Goal: Check status: Check status

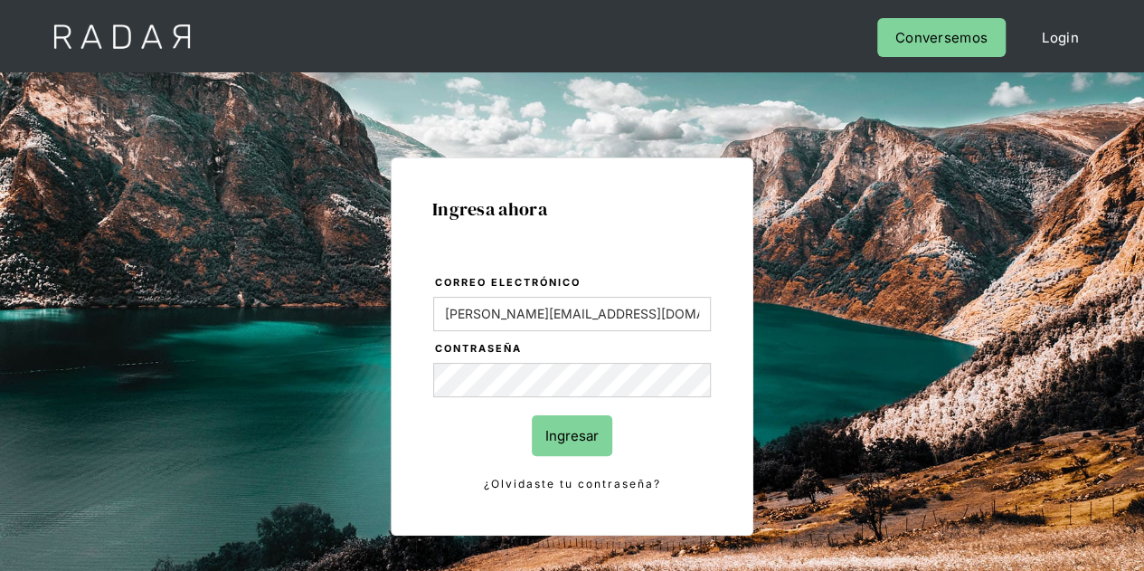
click at [592, 433] on input "Ingresar" at bounding box center [572, 435] width 81 height 41
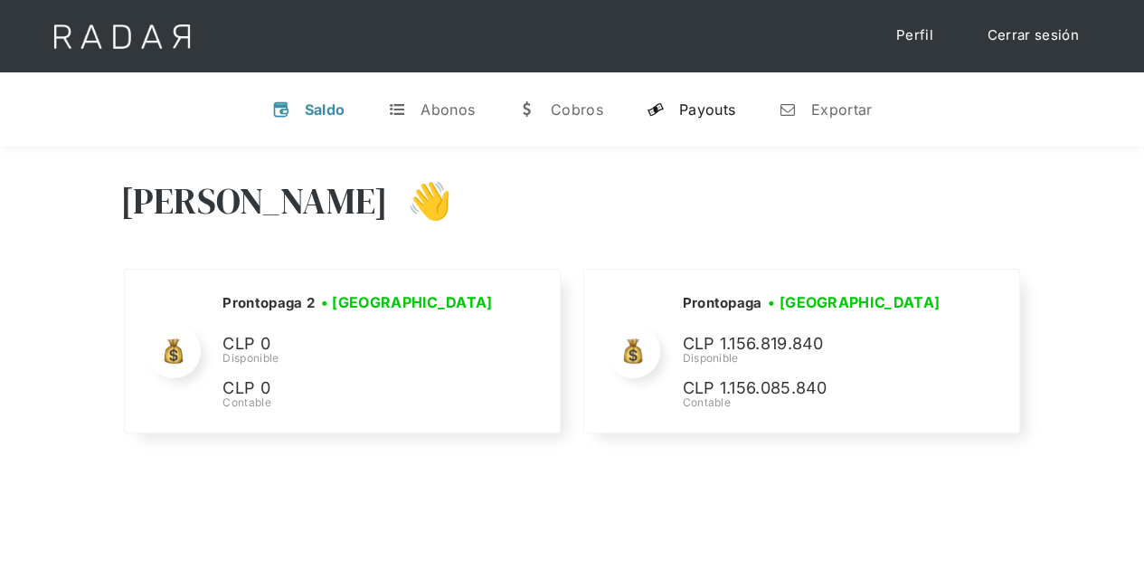
click at [688, 111] on div "Payouts" at bounding box center [707, 109] width 56 height 18
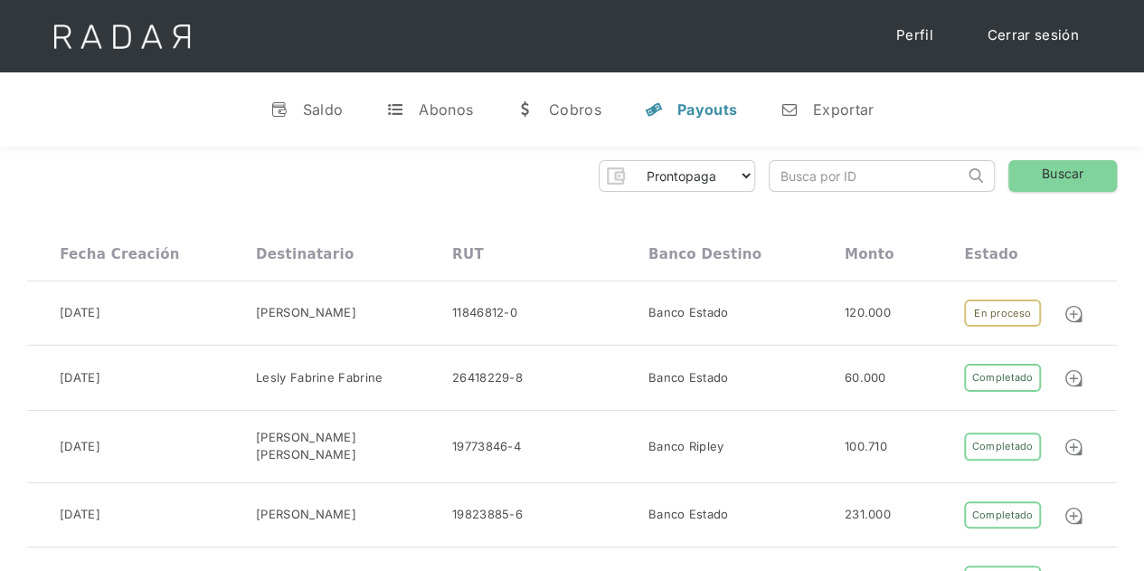
click at [844, 172] on input "search" at bounding box center [867, 176] width 194 height 30
paste input "ed0d075c-b9e7-4a87-8d86-7587850c47df"
click at [1059, 173] on link "Buscar" at bounding box center [1063, 176] width 109 height 32
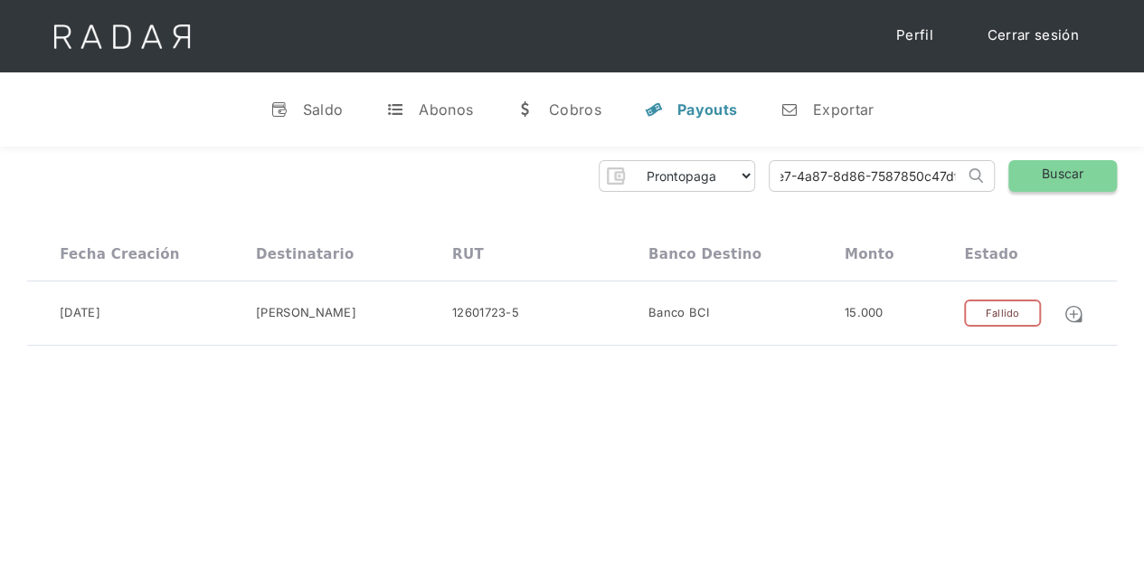
drag, startPoint x: 773, startPoint y: 175, endPoint x: 1032, endPoint y: 178, distance: 258.8
click at [1032, 178] on div "Prontopaga Prontopaga 2 Thank you! Your submission has been received! Oops! Som…" at bounding box center [572, 176] width 1090 height 32
paste input "7f2d9e28-27e8-4261-99e2-ba82f3efdca0"
click at [1059, 176] on link "Buscar" at bounding box center [1063, 176] width 109 height 32
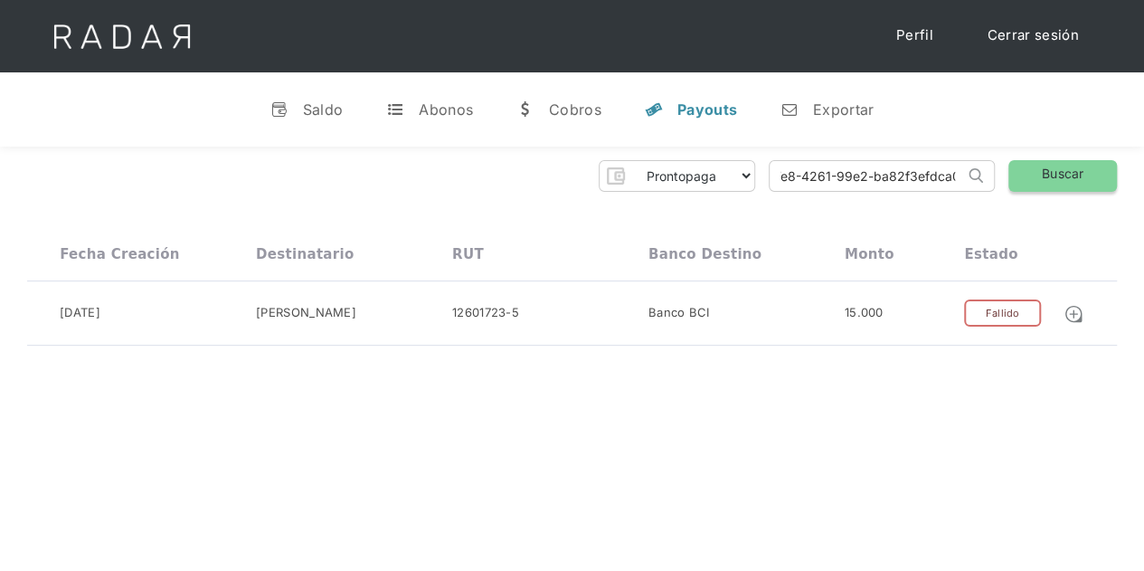
scroll to position [0, 0]
drag, startPoint x: 778, startPoint y: 173, endPoint x: 1058, endPoint y: 173, distance: 280.4
click at [1058, 173] on div "Prontopaga Prontopaga 2 Thank you! Your submission has been received! Oops! Som…" at bounding box center [572, 176] width 1090 height 32
paste input "6c9af7ca-85ba-4f60-85d8-9c66bfaabb0d"
click at [1069, 171] on link "Buscar" at bounding box center [1063, 176] width 109 height 32
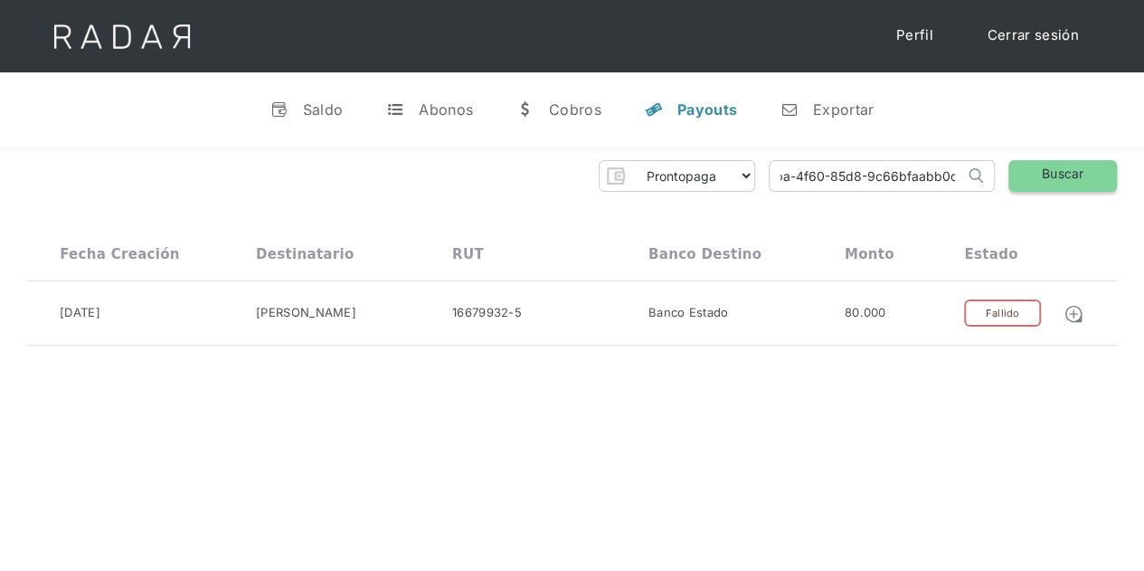
drag, startPoint x: 776, startPoint y: 175, endPoint x: 1039, endPoint y: 170, distance: 262.4
click at [1039, 170] on div "Prontopaga Prontopaga 2 Thank you! Your submission has been received! Oops! Som…" at bounding box center [572, 176] width 1090 height 32
paste input "5016fb43-7569-43b3-8835-33bb2d36e71a"
click at [1055, 152] on div "Prontopaga Prontopaga 2 Thank you! Your submission has been received! Oops! Som…" at bounding box center [572, 253] width 1144 height 213
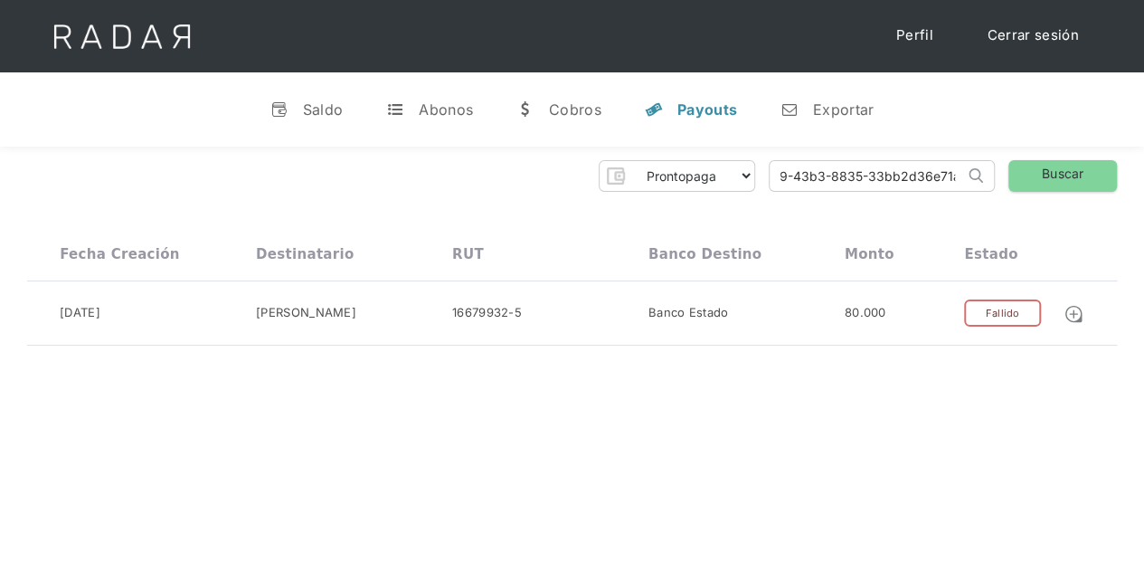
scroll to position [0, 0]
click at [1058, 169] on link "Buscar" at bounding box center [1063, 176] width 109 height 32
drag, startPoint x: 771, startPoint y: 175, endPoint x: 1000, endPoint y: 173, distance: 228.9
click at [1000, 173] on div "Prontopaga Prontopaga 2 Thank you! Your submission has been received! Oops! Som…" at bounding box center [572, 176] width 1090 height 32
paste input "9a8c7e0b-64f7-44ed-977c-d3802e60d9d0"
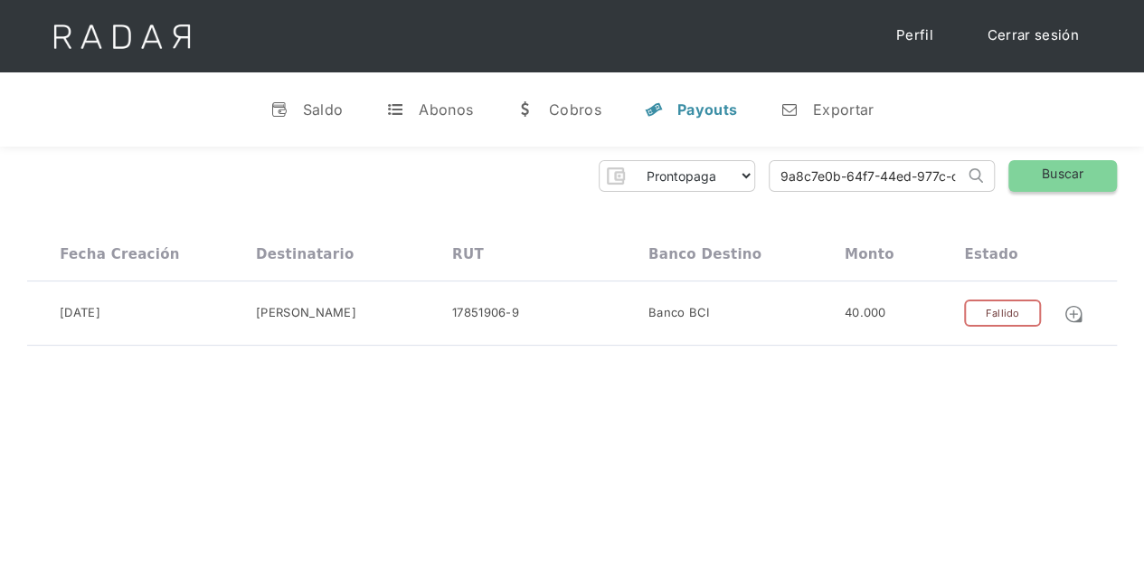
click at [1023, 168] on link "Buscar" at bounding box center [1063, 176] width 109 height 32
drag, startPoint x: 774, startPoint y: 169, endPoint x: 1034, endPoint y: 176, distance: 259.7
click at [1034, 176] on div "Prontopaga Prontopaga 2 Thank you! Your submission has been received! Oops! Som…" at bounding box center [572, 176] width 1090 height 32
paste input "2e921635-ce2e-4455-918d-efc2952ea7ca"
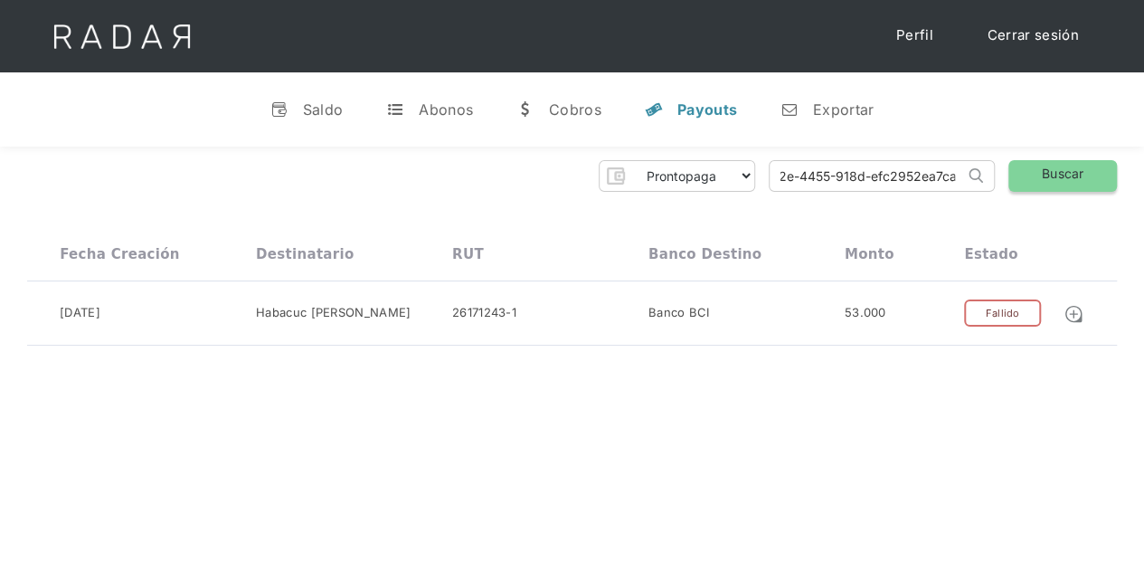
click at [1040, 172] on link "Buscar" at bounding box center [1063, 176] width 109 height 32
drag, startPoint x: 767, startPoint y: 176, endPoint x: 789, endPoint y: 174, distance: 21.8
click at [789, 174] on div "Prontopaga Prontopaga 2 Thank you! Your submission has been received! Oops! Som…" at bounding box center [572, 176] width 1090 height 32
click at [897, 178] on input "2e921635-ce2e-4455-918d-efc2952ea7ca" at bounding box center [867, 176] width 194 height 30
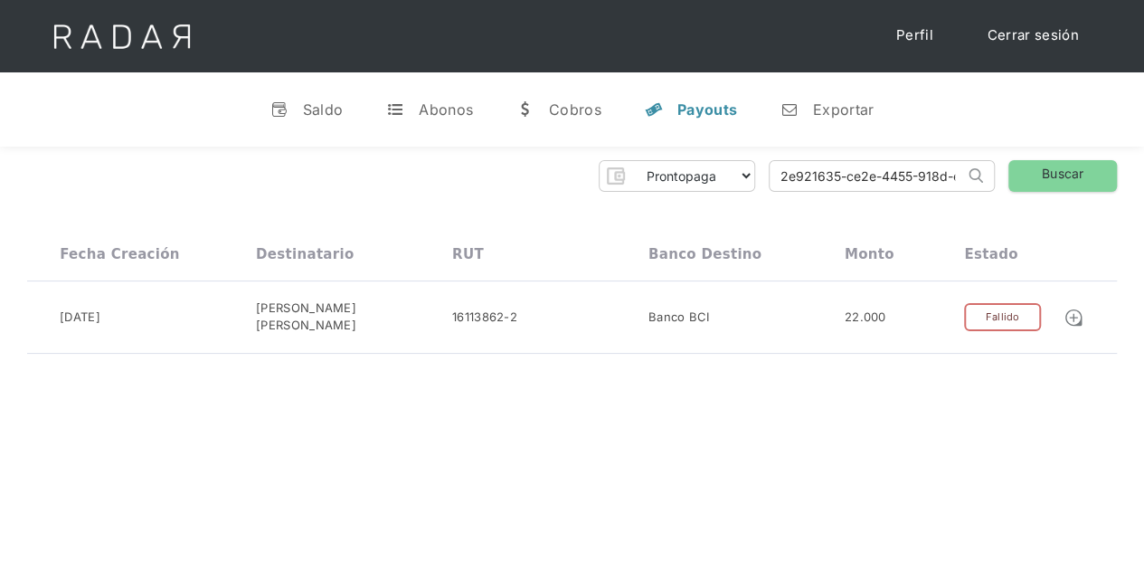
click at [897, 178] on input "2e921635-ce2e-4455-918d-efc2952ea7ca" at bounding box center [867, 176] width 194 height 30
drag, startPoint x: 782, startPoint y: 177, endPoint x: 968, endPoint y: 171, distance: 186.5
click at [968, 171] on form "2e921635-ce2e-4455-918d-efc2952ea7ca Search" at bounding box center [882, 176] width 226 height 32
paste input "05e6e963-d5c6-4868-9f21-d1b8f3f1ed6b"
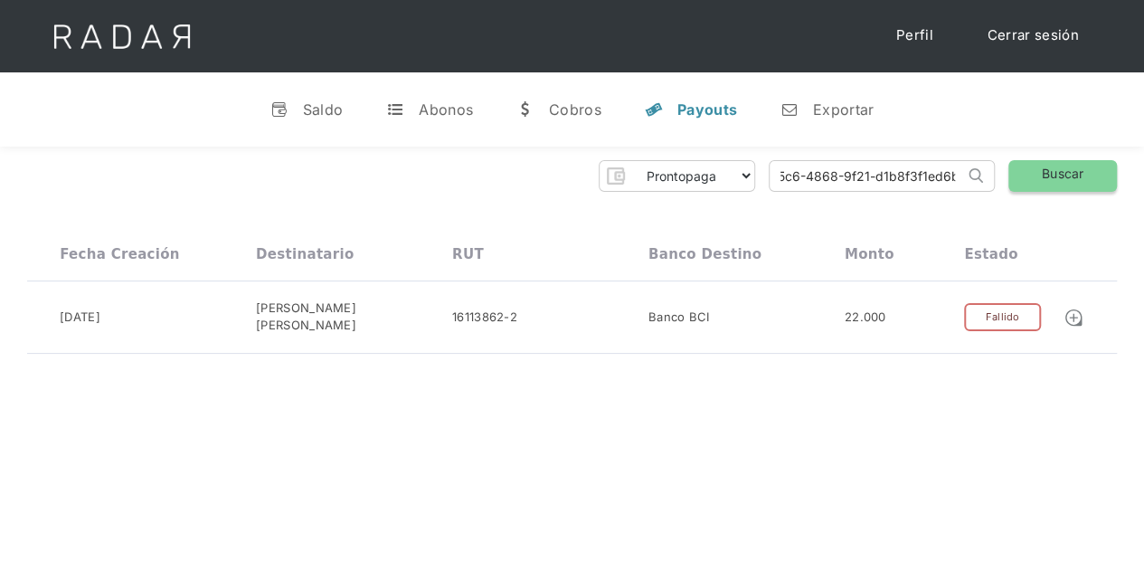
click at [1051, 183] on link "Buscar" at bounding box center [1063, 176] width 109 height 32
drag, startPoint x: 781, startPoint y: 175, endPoint x: 1025, endPoint y: 170, distance: 244.3
click at [1025, 170] on div "Prontopaga Prontopaga 2 Thank you! Your submission has been received! Oops! Som…" at bounding box center [572, 176] width 1090 height 32
paste input "b4284991-f435-4398-a7cb-a2c96557d65e"
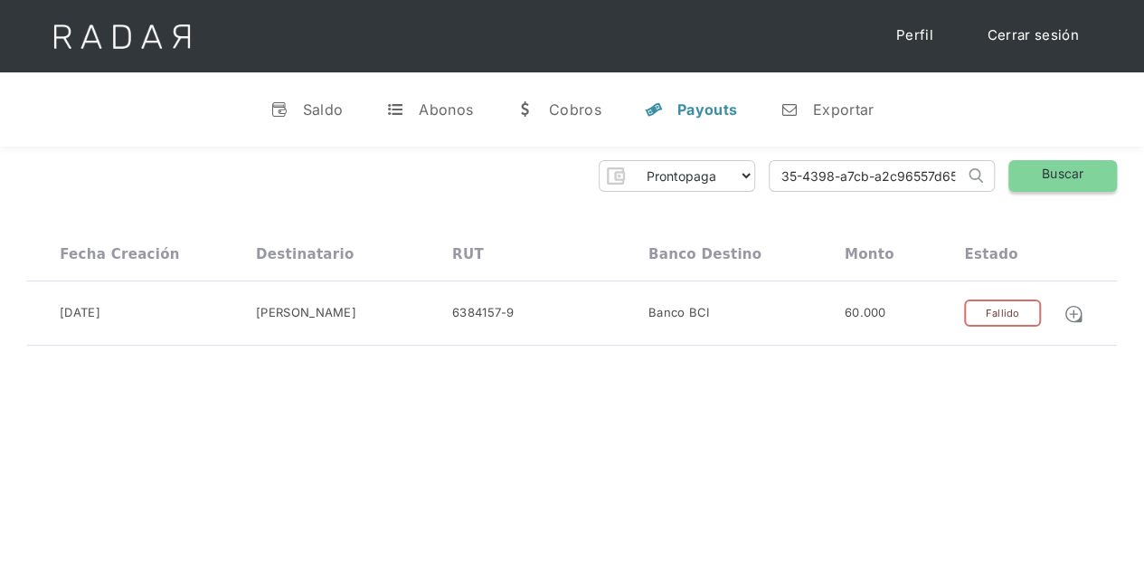
scroll to position [0, 86]
click at [1049, 176] on link "Buscar" at bounding box center [1063, 176] width 109 height 32
drag, startPoint x: 778, startPoint y: 176, endPoint x: 1060, endPoint y: 173, distance: 282.3
click at [1060, 173] on div "Prontopaga Prontopaga 2 Thank you! Your submission has been received! Oops! Som…" at bounding box center [572, 176] width 1090 height 32
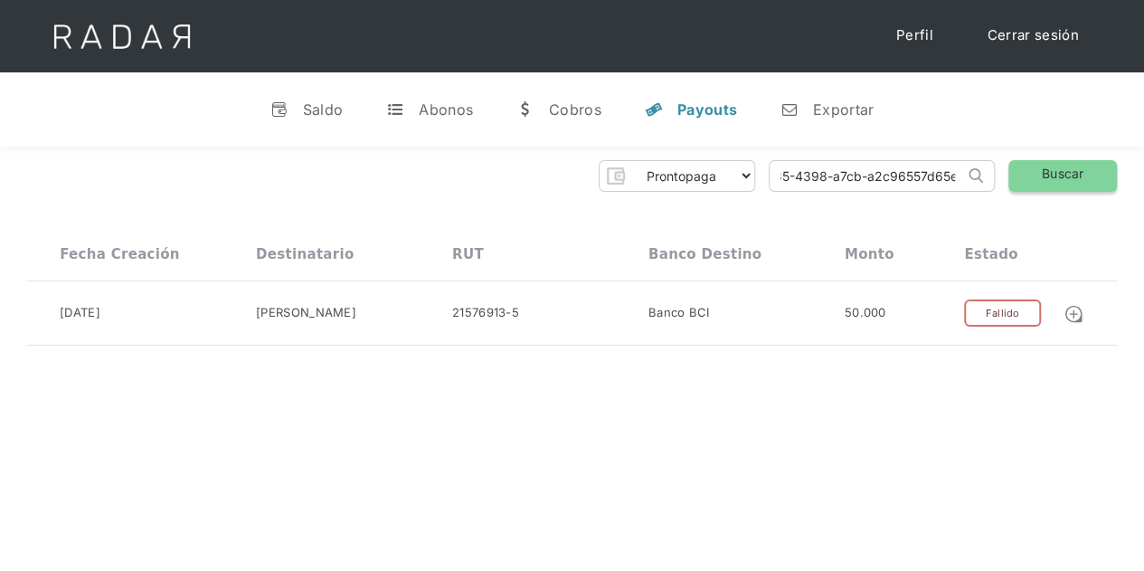
paste input "53b26e20-b213-4be5-a3d6-1e17a68a959a"
click at [1087, 163] on link "Buscar" at bounding box center [1063, 176] width 109 height 32
drag, startPoint x: 774, startPoint y: 177, endPoint x: 985, endPoint y: 175, distance: 210.8
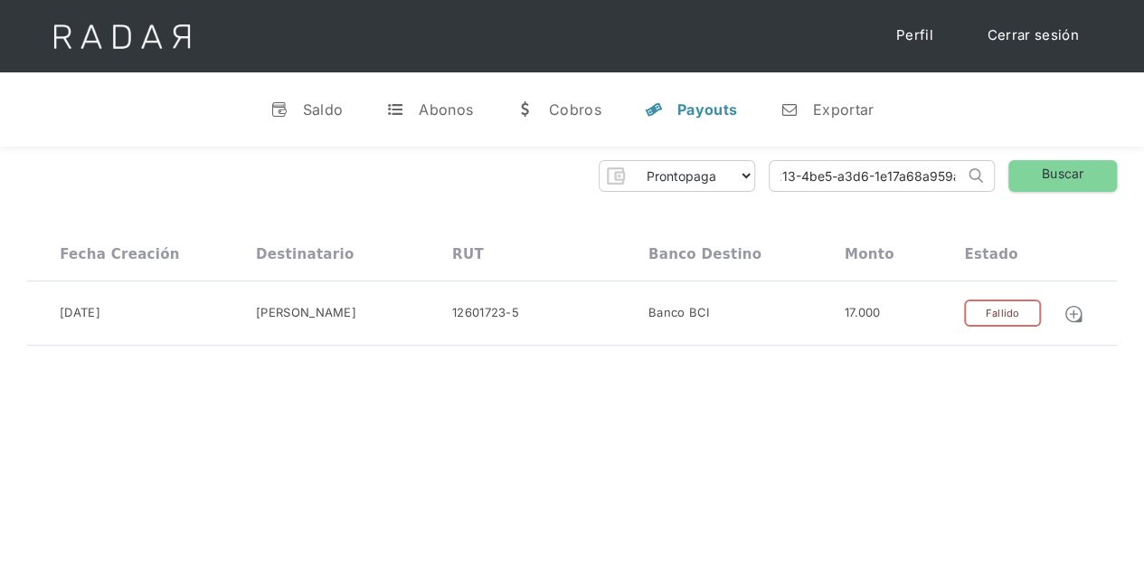
click at [985, 175] on form "53b26e20-b213-4be5-a3d6-1e17a68a959a Search" at bounding box center [882, 176] width 226 height 32
paste input "3f444c26-7bbe-4c23-a3d4-4cfaf156ba7f"
click at [1047, 176] on link "Buscar" at bounding box center [1063, 176] width 109 height 32
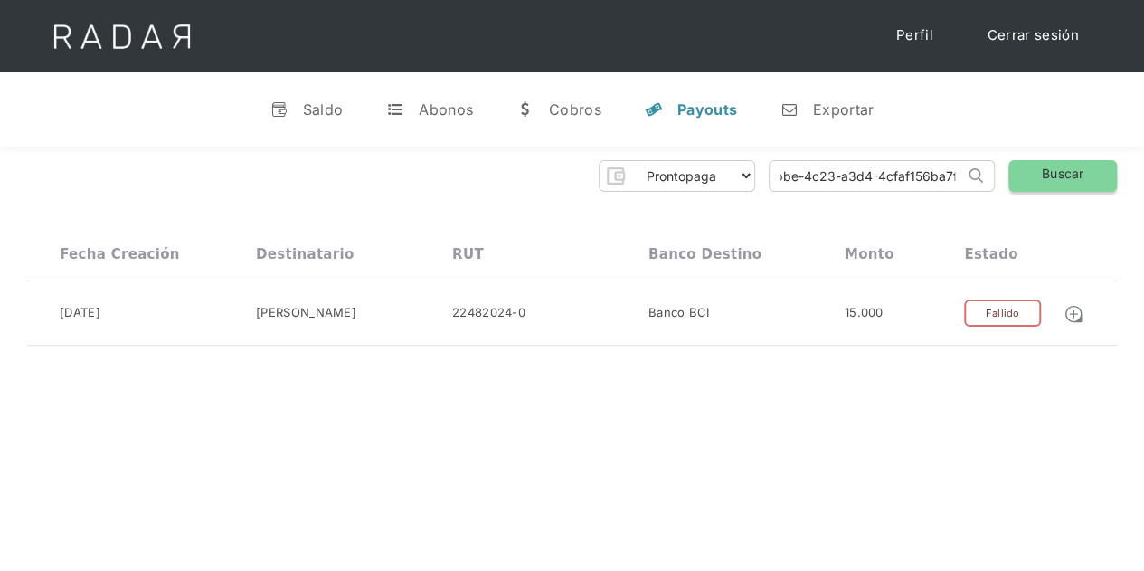
drag, startPoint x: 776, startPoint y: 171, endPoint x: 1043, endPoint y: 164, distance: 267.0
click at [1043, 164] on div "Prontopaga Prontopaga 2 Thank you! Your submission has been received! Oops! Som…" at bounding box center [572, 176] width 1090 height 32
paste input "676e18fa-dbf1-46c9-a930-cc63bc18a519"
type input "676e18fa-dbf1-46c9-a930-cc63bc18a519"
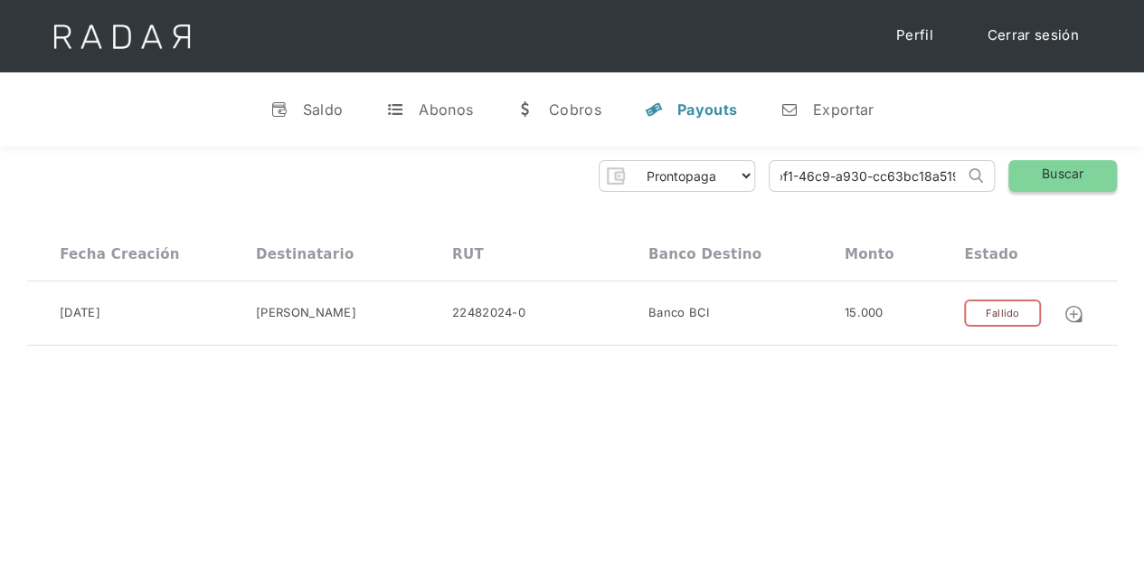
click at [1078, 176] on link "Buscar" at bounding box center [1063, 176] width 109 height 32
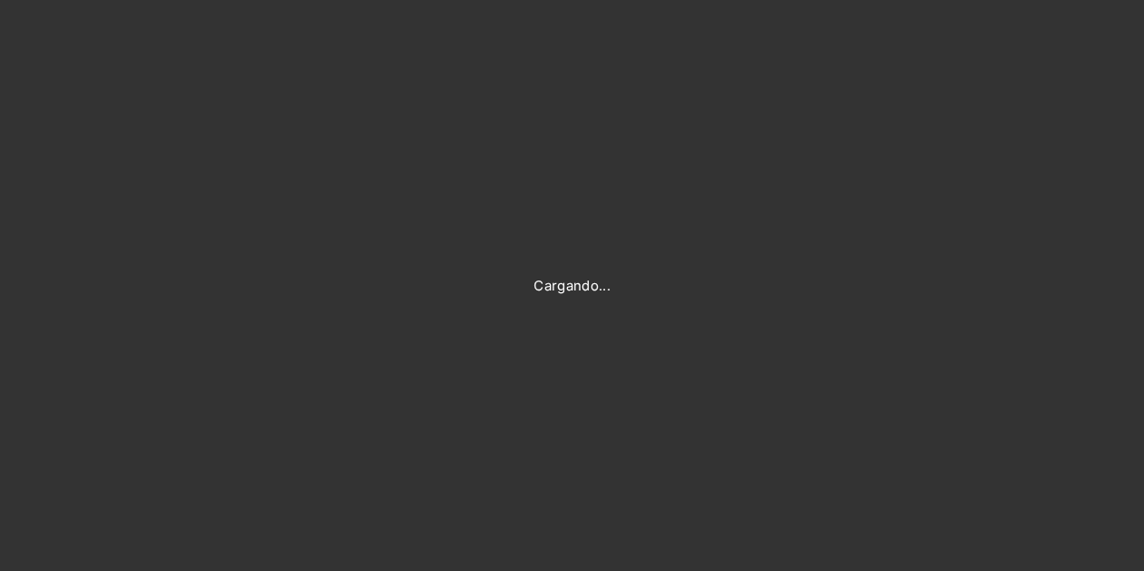
type input "Evans@prontopaga.com"
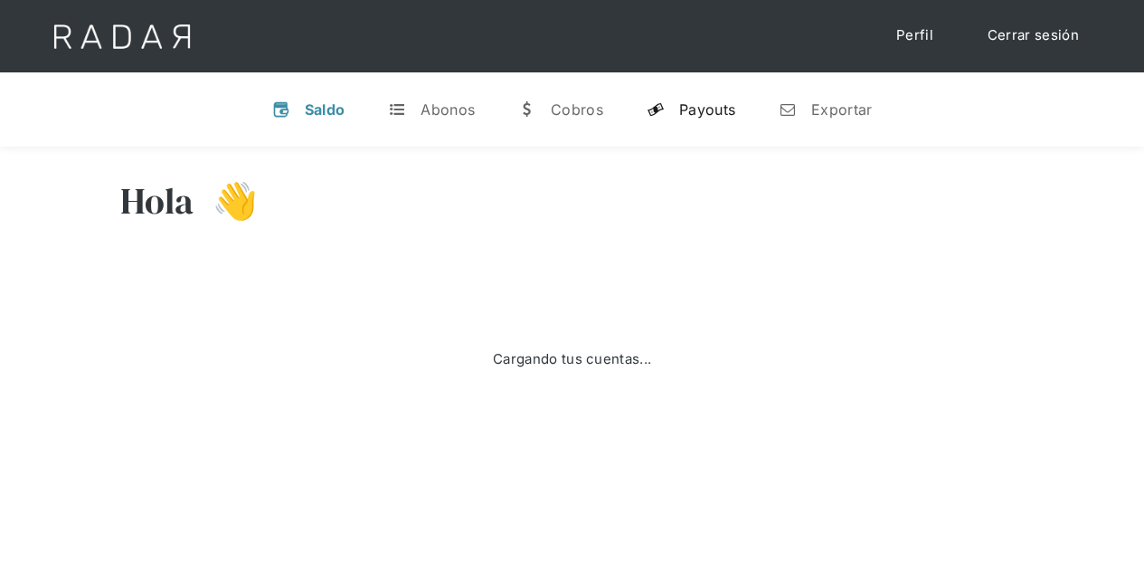
click at [707, 110] on div "Payouts" at bounding box center [707, 109] width 56 height 18
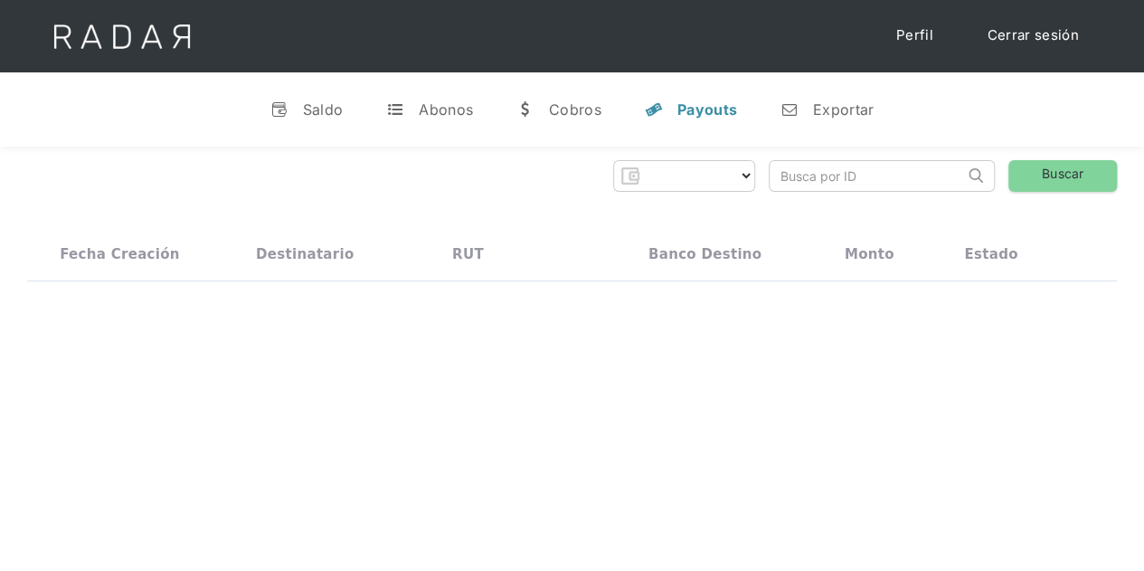
click at [814, 175] on input "search" at bounding box center [867, 176] width 194 height 30
paste input "676e18fa-dbf1-46c9-a930-cc63bc18a519"
type input "676e18fa-dbf1-46c9-a930-cc63bc18a519"
click at [1018, 169] on link "Buscar" at bounding box center [1063, 176] width 109 height 32
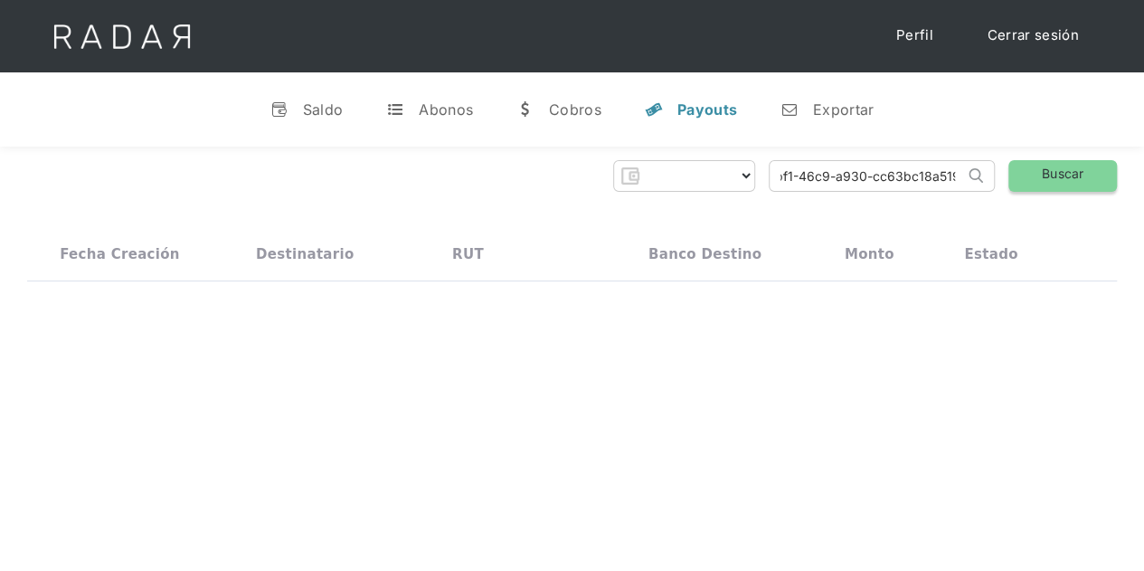
scroll to position [0, 0]
select select "prontopaga"
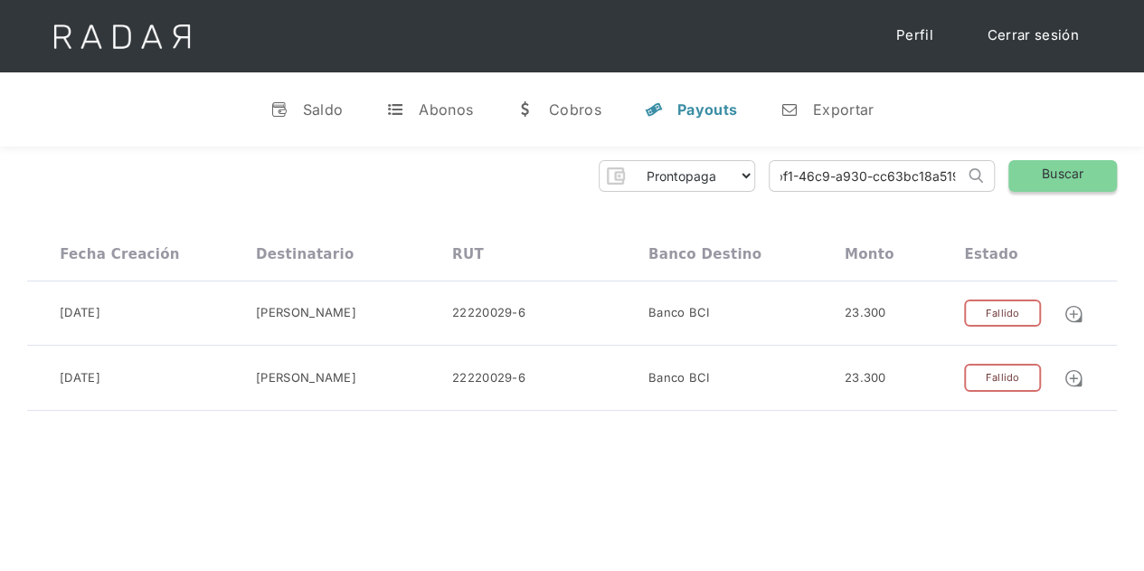
drag, startPoint x: 774, startPoint y: 186, endPoint x: 1050, endPoint y: 170, distance: 276.4
click at [1050, 170] on div "Prontopaga Prontopaga 2 Thank you! Your submission has been received! Oops! Som…" at bounding box center [572, 176] width 1090 height 32
paste input "8b812efc-a8d6-4528-8b00-9ab26f8bfebc"
click at [1052, 180] on link "Buscar" at bounding box center [1063, 176] width 109 height 32
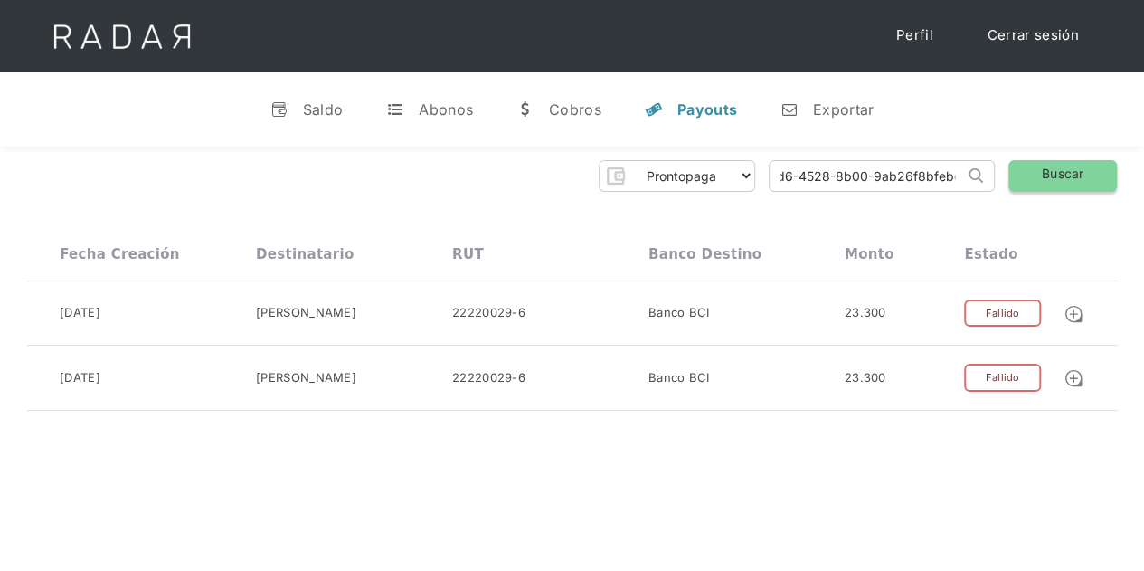
scroll to position [0, 0]
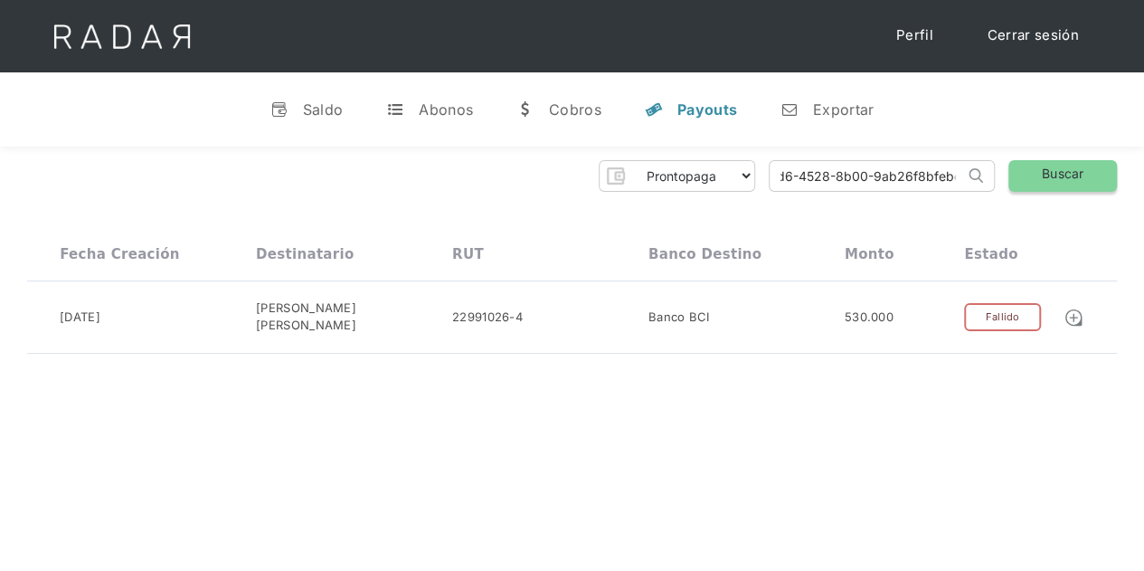
drag, startPoint x: 774, startPoint y: 187, endPoint x: 1010, endPoint y: 178, distance: 235.4
click at [1010, 178] on div "Prontopaga Prontopaga 2 Thank you! Your submission has been received! Oops! Som…" at bounding box center [572, 176] width 1090 height 32
paste input "503b2151-43bf-4896-8479-9b9574a116f2"
click at [1032, 166] on link "Buscar" at bounding box center [1063, 176] width 109 height 32
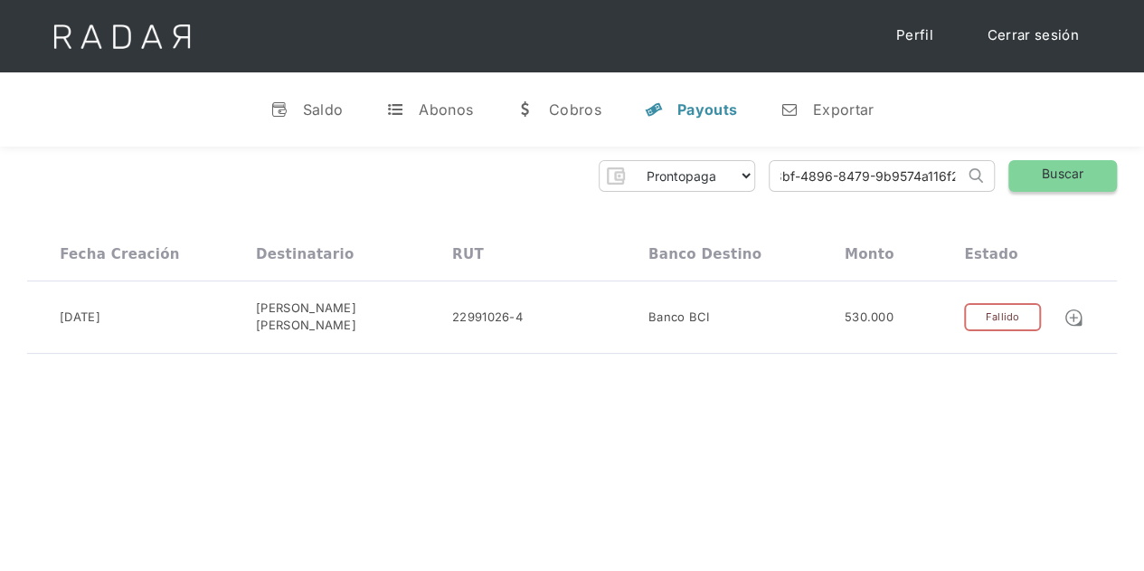
scroll to position [0, 0]
drag, startPoint x: 783, startPoint y: 178, endPoint x: 1039, endPoint y: 174, distance: 256.1
click at [1039, 174] on div "Prontopaga Prontopaga 2 Thank you! Your submission has been received! Oops! Som…" at bounding box center [572, 176] width 1090 height 32
paste input "62a34e9a-b630-4f66-9bba-f98355060ac5"
click at [1070, 166] on link "Buscar" at bounding box center [1063, 176] width 109 height 32
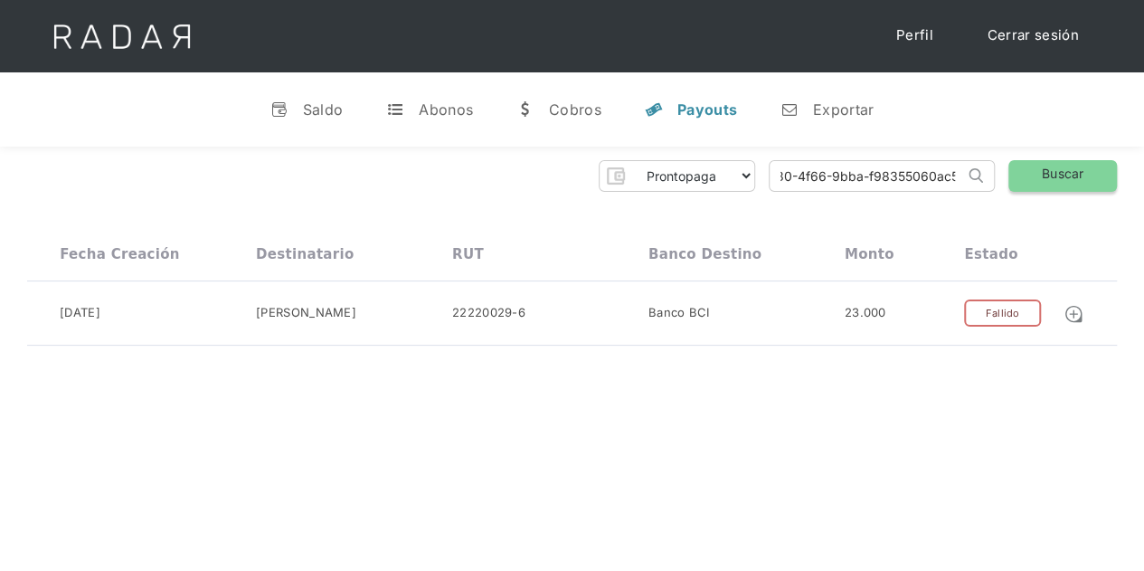
drag, startPoint x: 778, startPoint y: 178, endPoint x: 1072, endPoint y: 170, distance: 294.1
click at [1072, 170] on div "Prontopaga Prontopaga 2 Thank you! Your submission has been received! Oops! Som…" at bounding box center [572, 176] width 1090 height 32
paste input "1f370b91-1c06-4e3f-9ac0-ceab641b61ab"
click at [1084, 169] on link "Buscar" at bounding box center [1063, 176] width 109 height 32
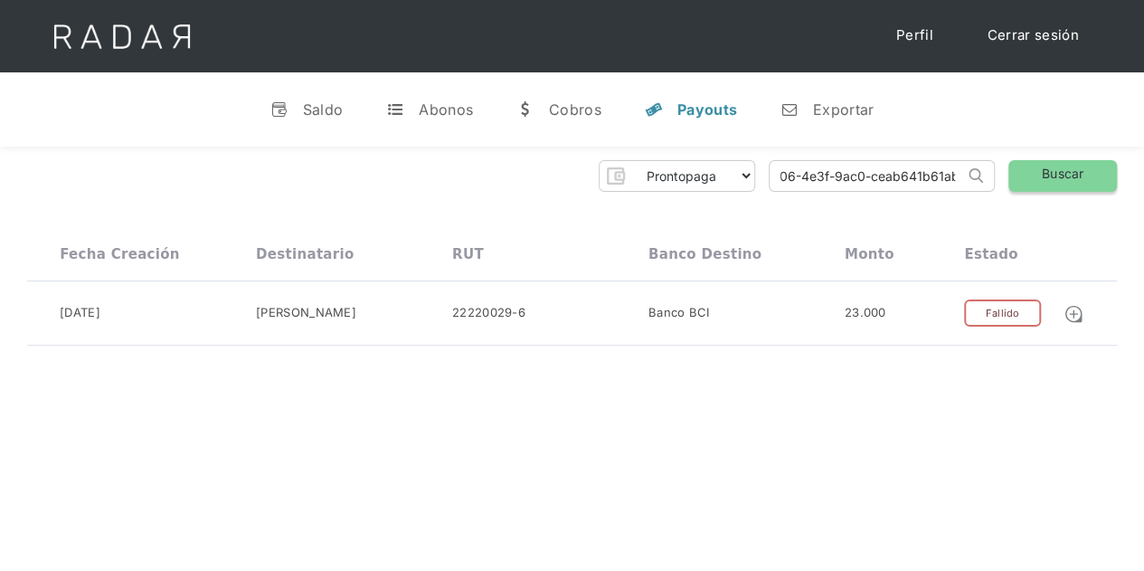
scroll to position [0, 0]
drag, startPoint x: 774, startPoint y: 176, endPoint x: 1052, endPoint y: 167, distance: 277.9
click at [1052, 167] on div "Prontopaga Prontopaga 2 Thank you! Your submission has been received! Oops! Som…" at bounding box center [572, 176] width 1090 height 32
paste input "47fc7297-45d2-4f36-9546-64e7da680768"
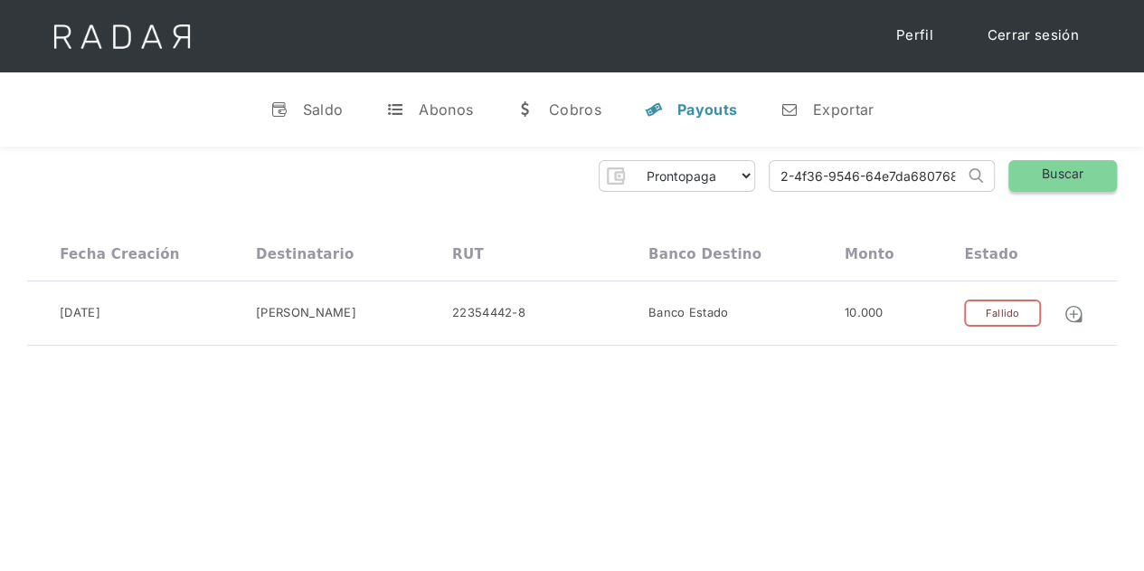
click at [1048, 172] on link "Buscar" at bounding box center [1063, 176] width 109 height 32
drag, startPoint x: 773, startPoint y: 171, endPoint x: 1031, endPoint y: 163, distance: 258.9
click at [1031, 163] on div "Prontopaga Prontopaga 2 Thank you! Your submission has been received! Oops! Som…" at bounding box center [572, 176] width 1090 height 32
paste input "80939074-d141-40c6-8611-be7bdfe78f41"
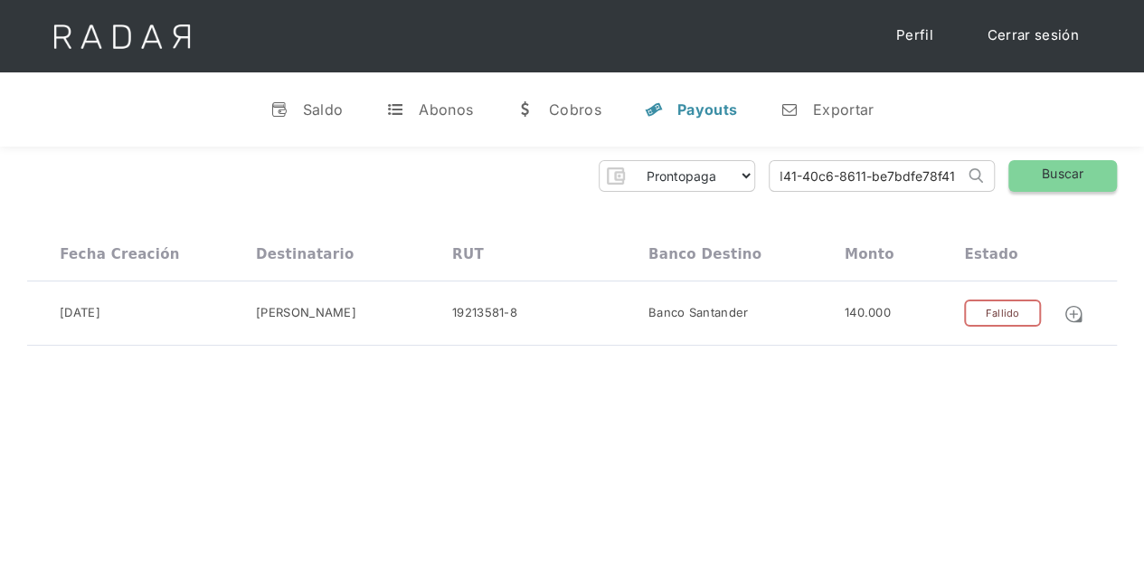
scroll to position [0, 74]
type input "80939074-d141-40c6-8611-be7bdfe78f41"
click at [1044, 175] on link "Buscar" at bounding box center [1063, 176] width 109 height 32
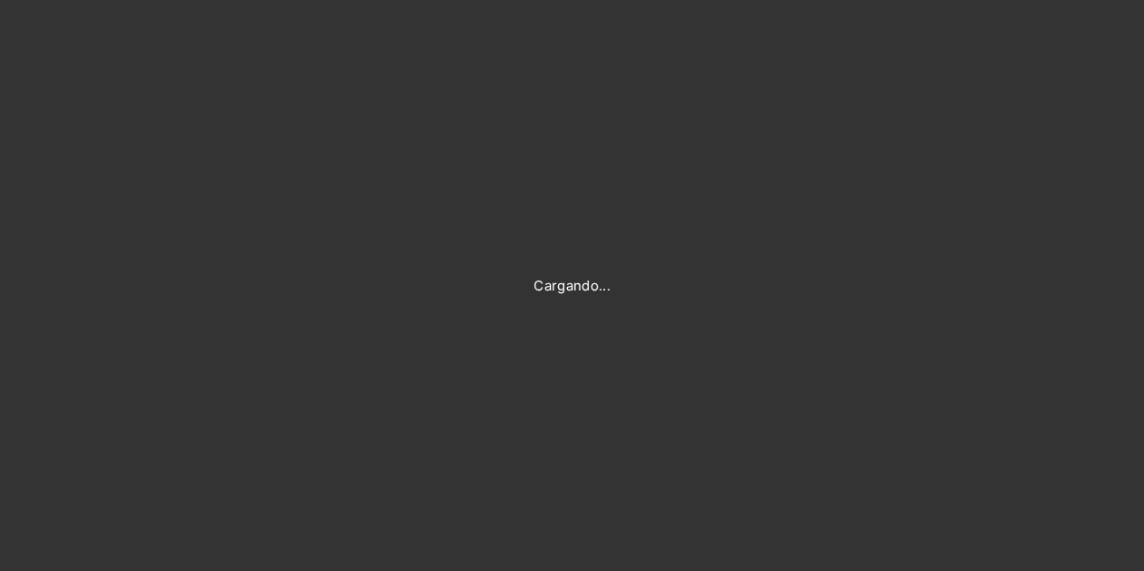
type input "[PERSON_NAME][EMAIL_ADDRESS][DOMAIN_NAME]"
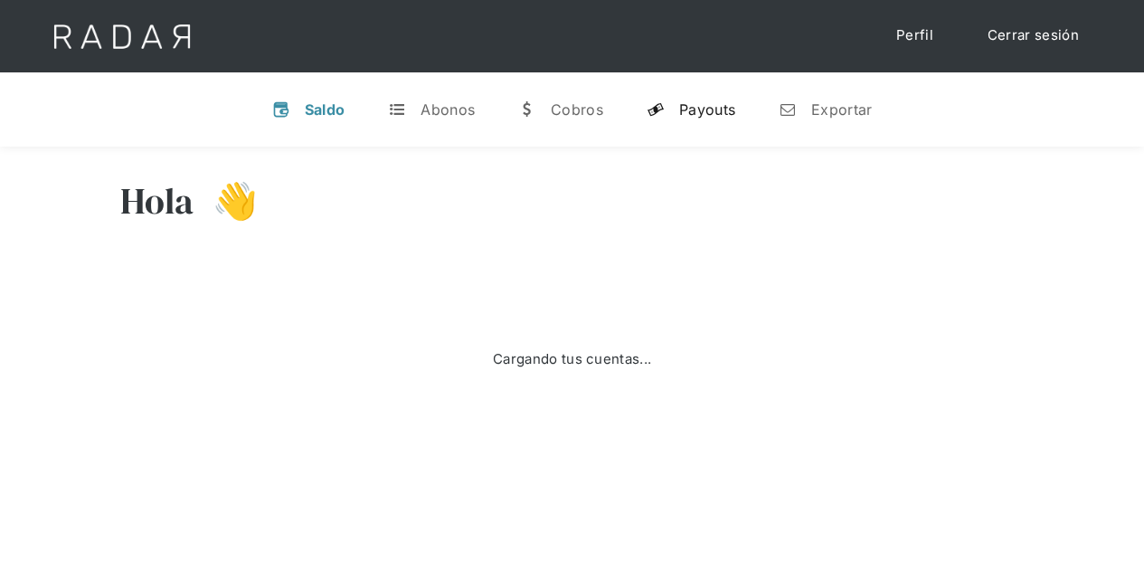
click at [686, 106] on div "Payouts" at bounding box center [707, 109] width 56 height 18
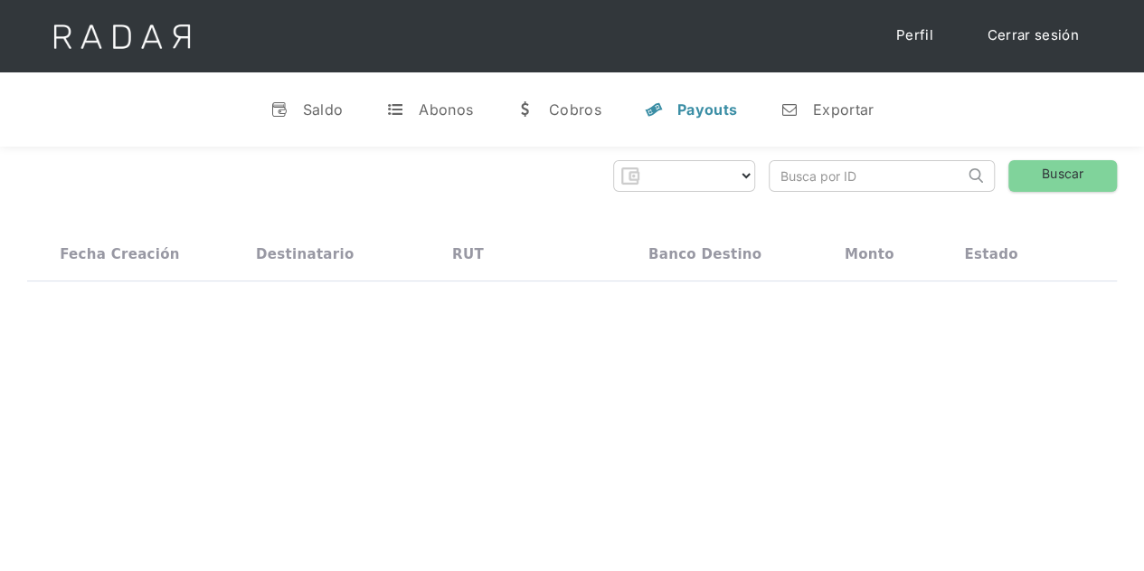
select select "prontopaga"
click at [820, 188] on input "search" at bounding box center [867, 176] width 194 height 30
paste input "80939074-d141-40c6-8611-be7bdfe78f41"
click at [1028, 173] on link "Buscar" at bounding box center [1063, 176] width 109 height 32
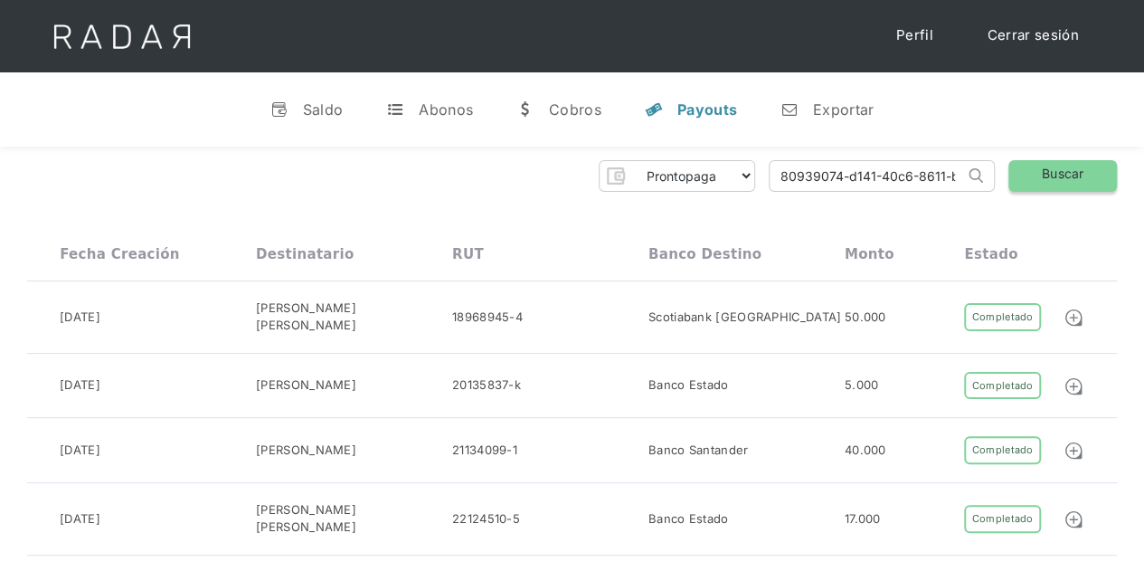
click at [1083, 173] on link "Buscar" at bounding box center [1063, 176] width 109 height 32
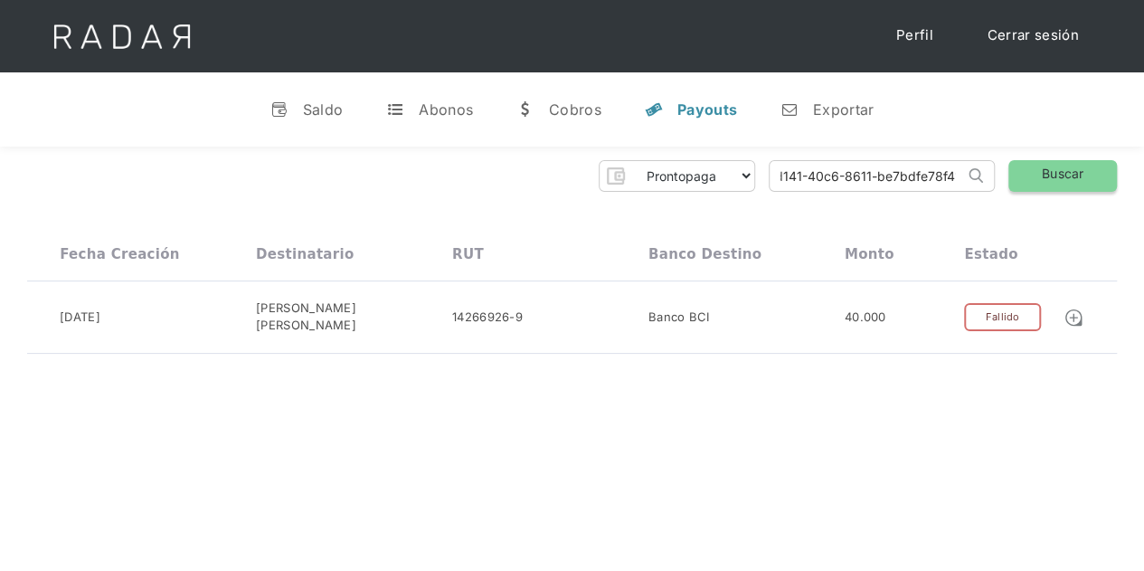
drag, startPoint x: 771, startPoint y: 174, endPoint x: 1058, endPoint y: 167, distance: 286.8
click at [1058, 167] on div "Prontopaga Prontopaga 2 Thank you! Your submission has been received! Oops! Som…" at bounding box center [572, 176] width 1090 height 32
paste input "fd903330-64ec-427d-ac27-c5fa2424d637"
click at [1073, 173] on link "Buscar" at bounding box center [1063, 176] width 109 height 32
drag, startPoint x: 778, startPoint y: 178, endPoint x: 1021, endPoint y: 164, distance: 243.8
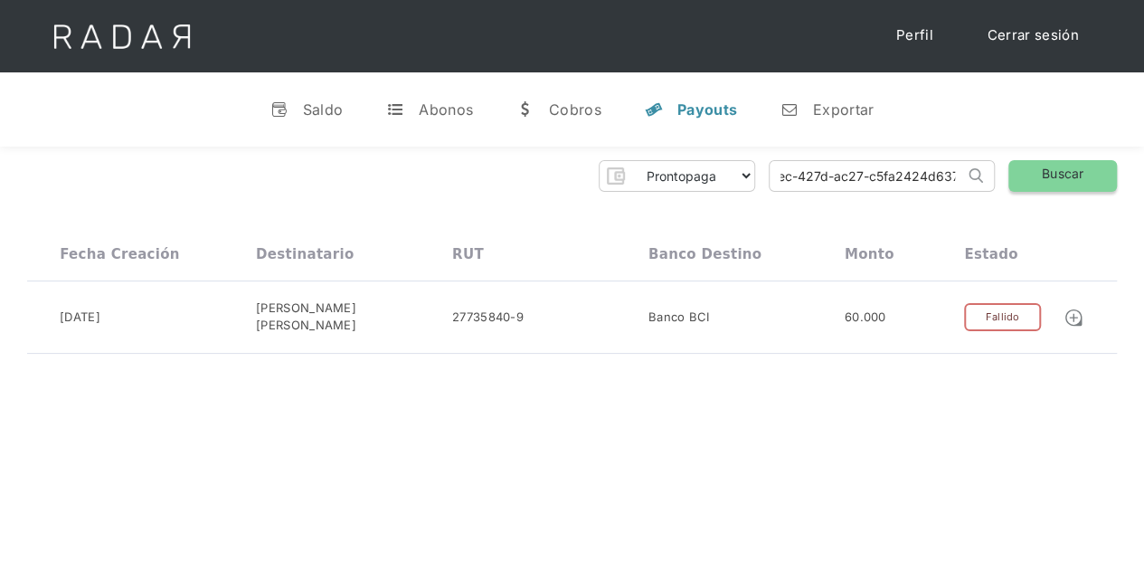
click at [1021, 164] on div "Prontopaga Prontopaga 2 Thank you! Your submission has been received! Oops! Som…" at bounding box center [572, 176] width 1090 height 32
paste input "f217b46-d8fb-4935-bf05-24be6241e043"
click at [1052, 173] on link "Buscar" at bounding box center [1063, 176] width 109 height 32
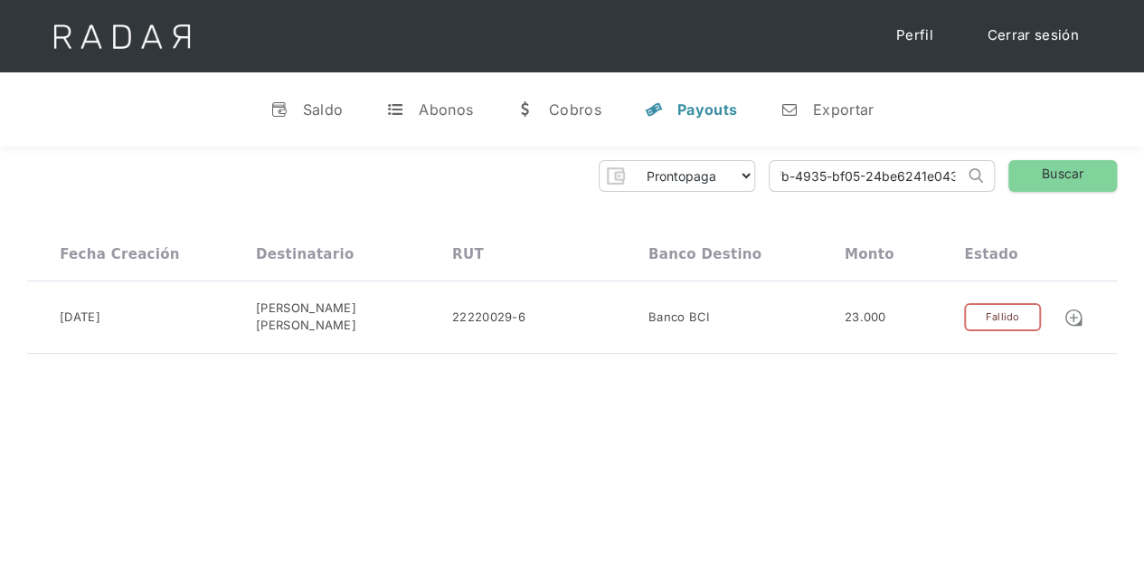
drag, startPoint x: 778, startPoint y: 180, endPoint x: 1031, endPoint y: 153, distance: 254.8
click at [1031, 153] on div "Prontopaga Prontopaga 2 Thank you! Your submission has been received! Oops! Som…" at bounding box center [572, 257] width 1144 height 221
paste input "d5b99ff3-88ef-43d4-bf27-f5ba6ba9fa57"
type input "d5b99ff3-88ef-43d4-bf27-f5ba6ba9fa57"
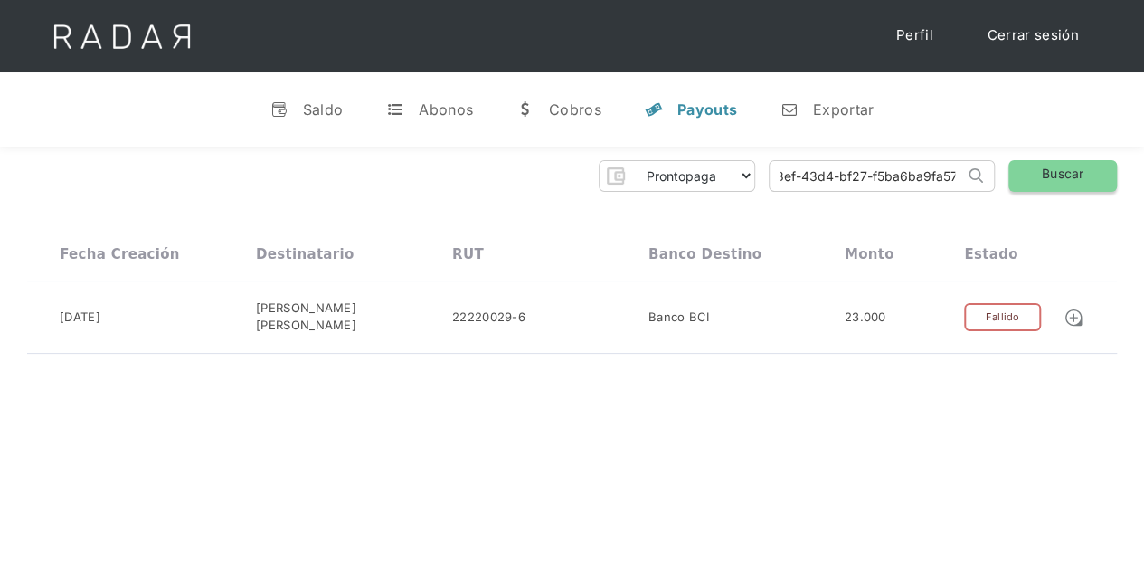
scroll to position [0, 0]
click at [1077, 160] on link "Buscar" at bounding box center [1063, 176] width 109 height 32
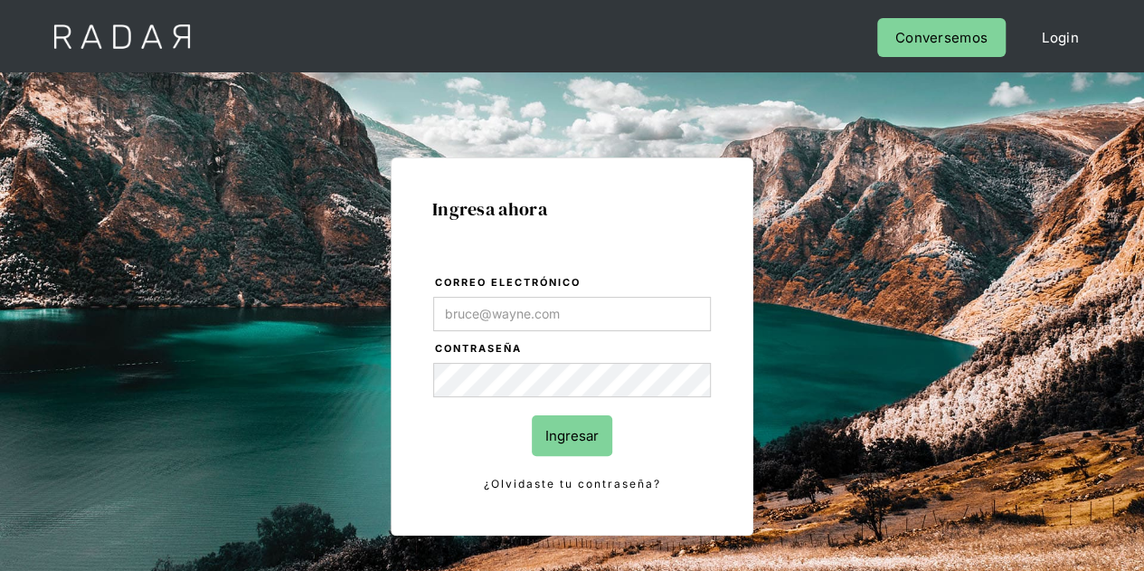
type input "[PERSON_NAME][EMAIL_ADDRESS][DOMAIN_NAME]"
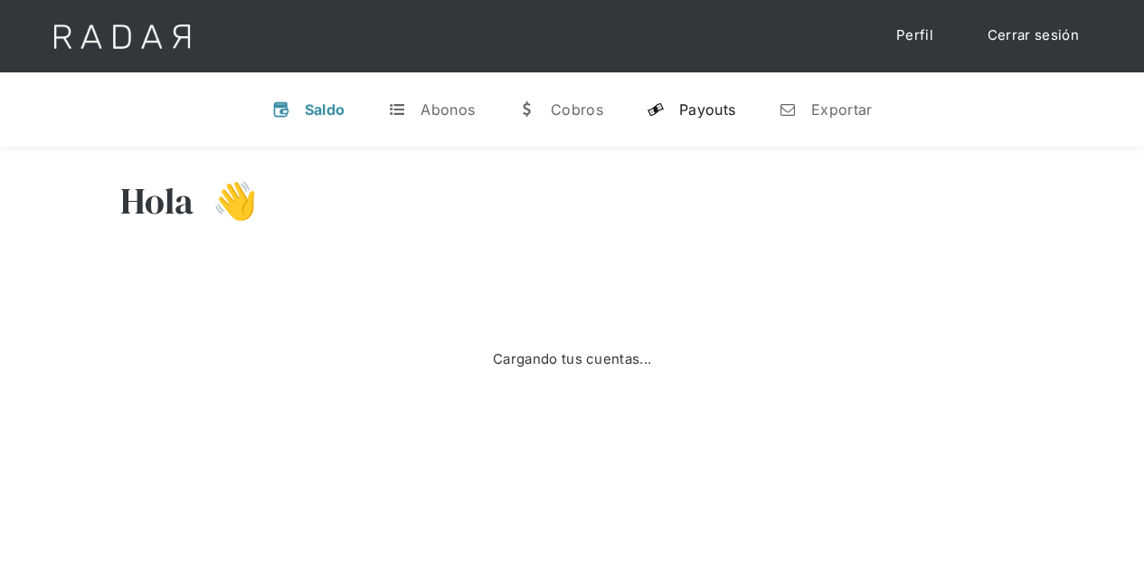
click at [711, 117] on div "Payouts" at bounding box center [707, 109] width 56 height 18
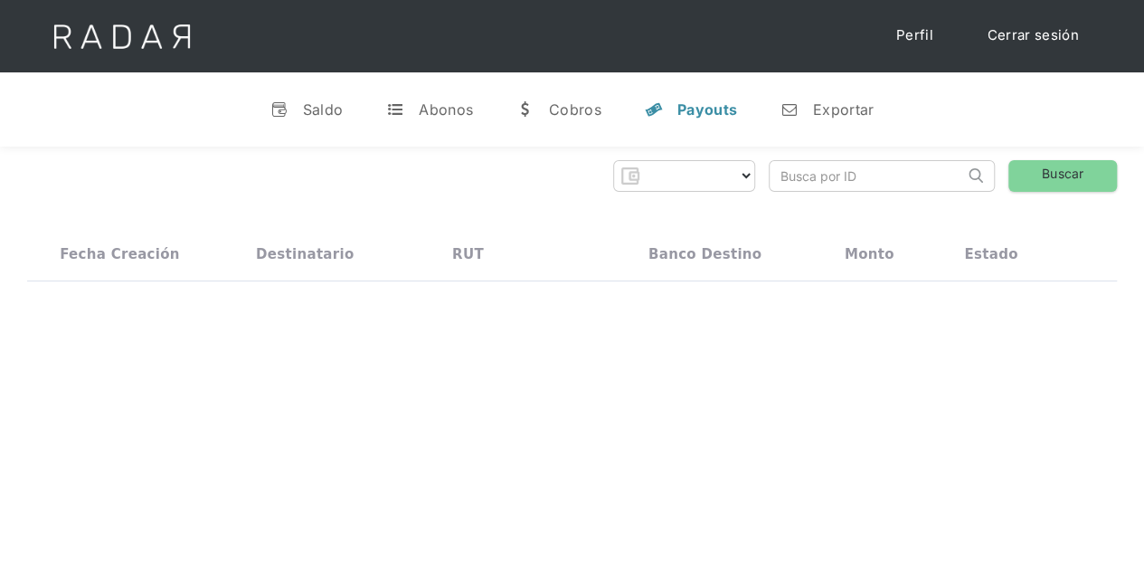
click at [864, 171] on input "search" at bounding box center [867, 176] width 194 height 30
select select "prontopaga"
paste input "d5b99ff3-88ef-43d4-bf27-f5ba6ba9fa57"
type input "d5b99ff3-88ef-43d4-bf27-f5ba6ba9fa57"
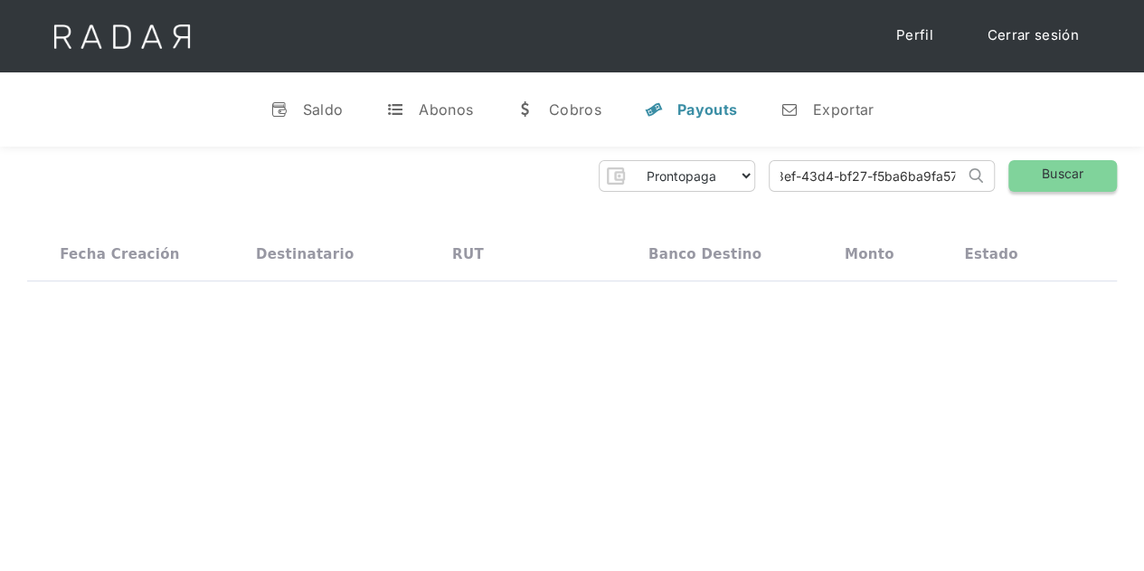
click at [1046, 171] on link "Buscar" at bounding box center [1063, 176] width 109 height 32
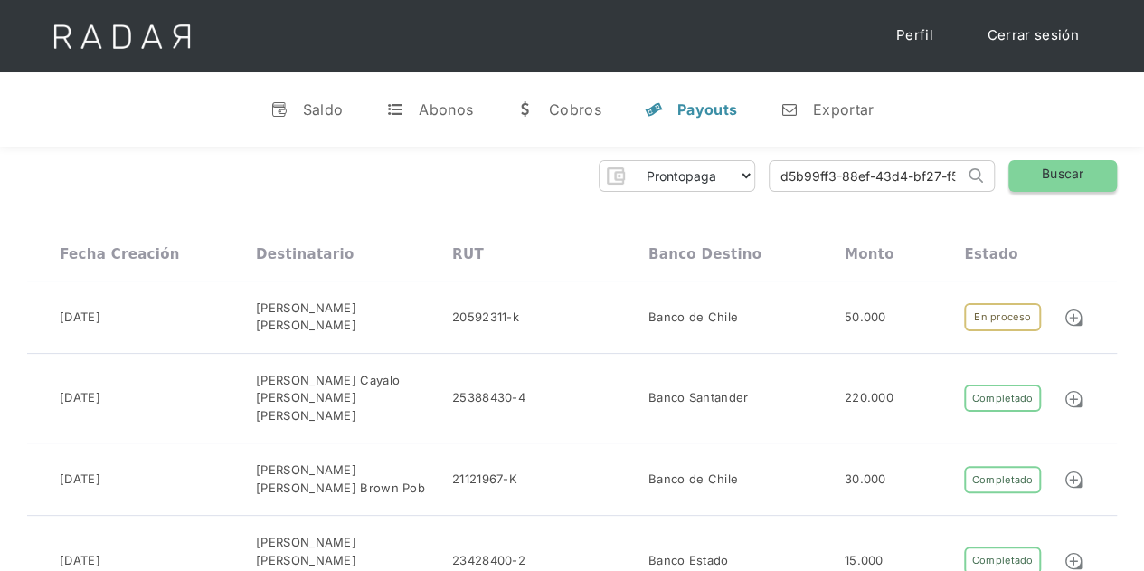
click at [1057, 178] on link "Buscar" at bounding box center [1063, 176] width 109 height 32
